Goal: Find specific page/section: Find specific page/section

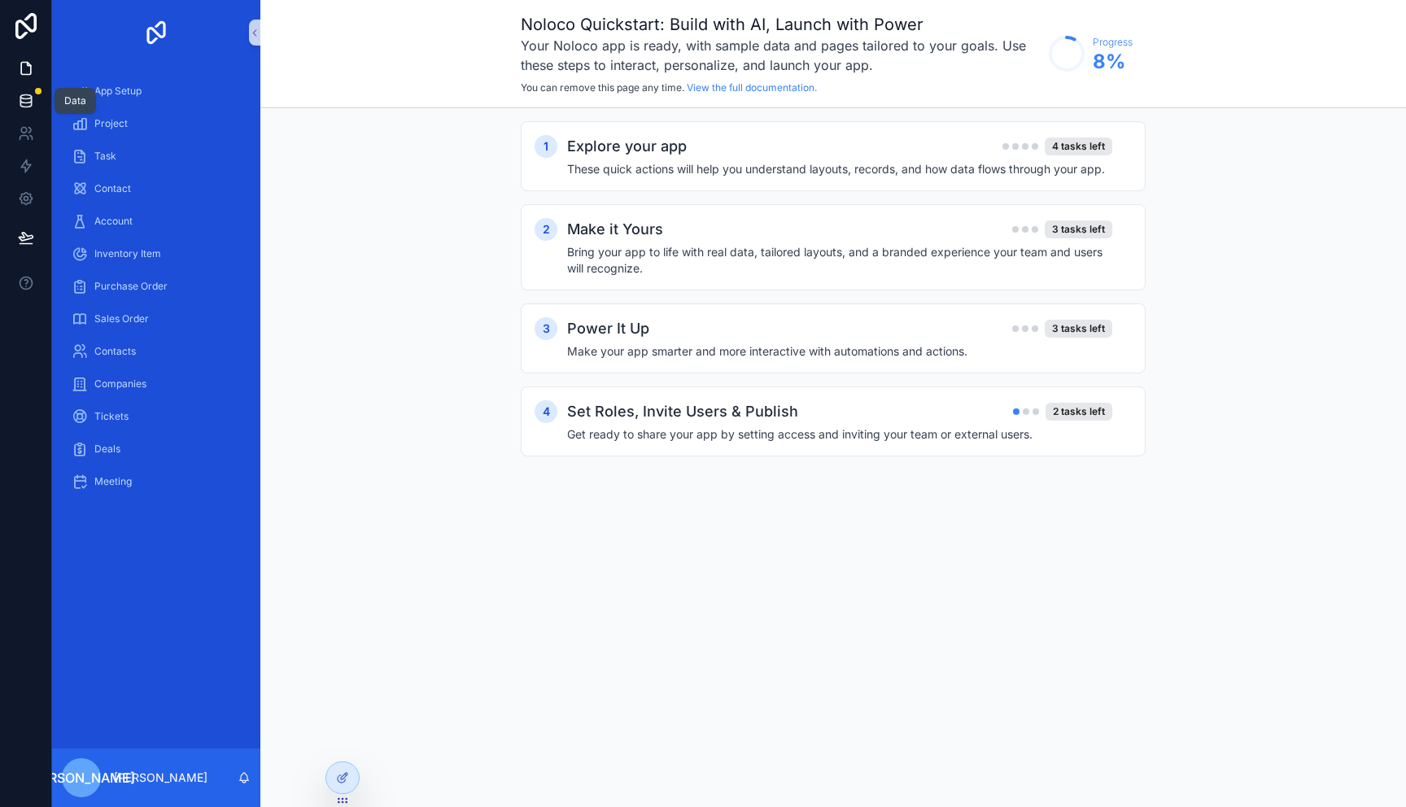
click at [21, 104] on icon at bounding box center [26, 101] width 16 height 16
